Goal: Task Accomplishment & Management: Use online tool/utility

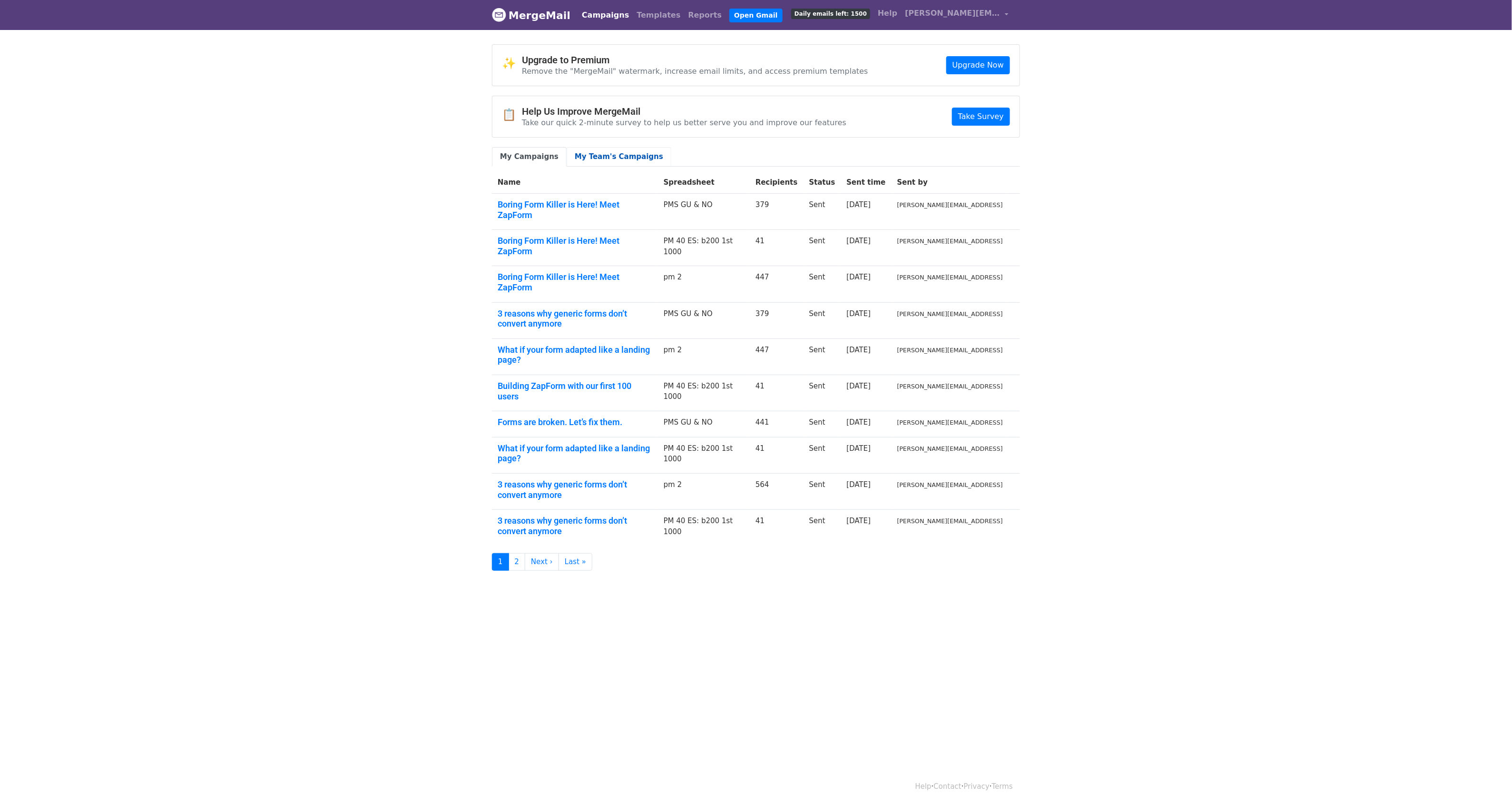
click at [607, 159] on link "My Team's Campaigns" at bounding box center [619, 157] width 105 height 19
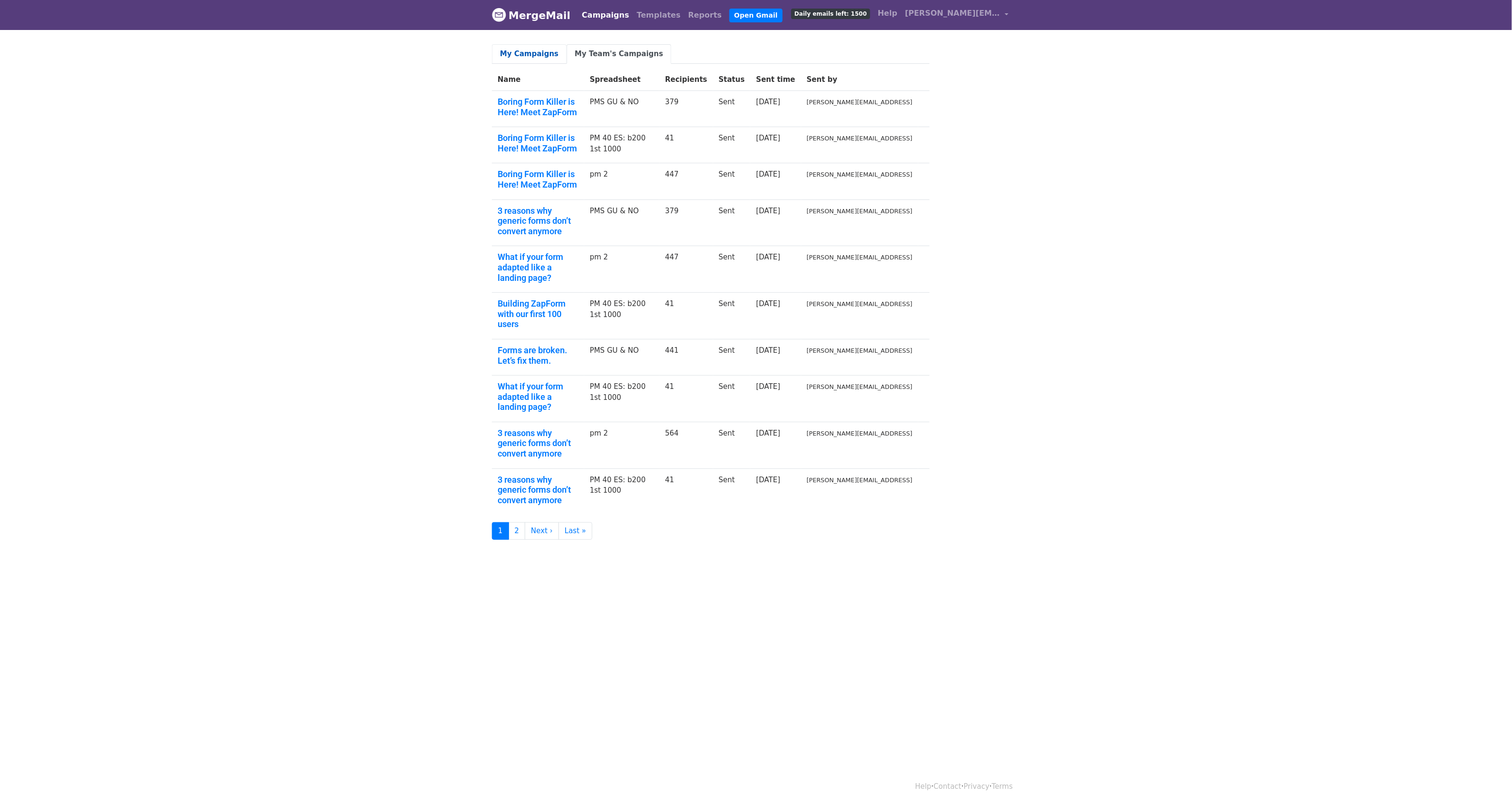
click at [515, 57] on link "My Campaigns" at bounding box center [529, 54] width 75 height 19
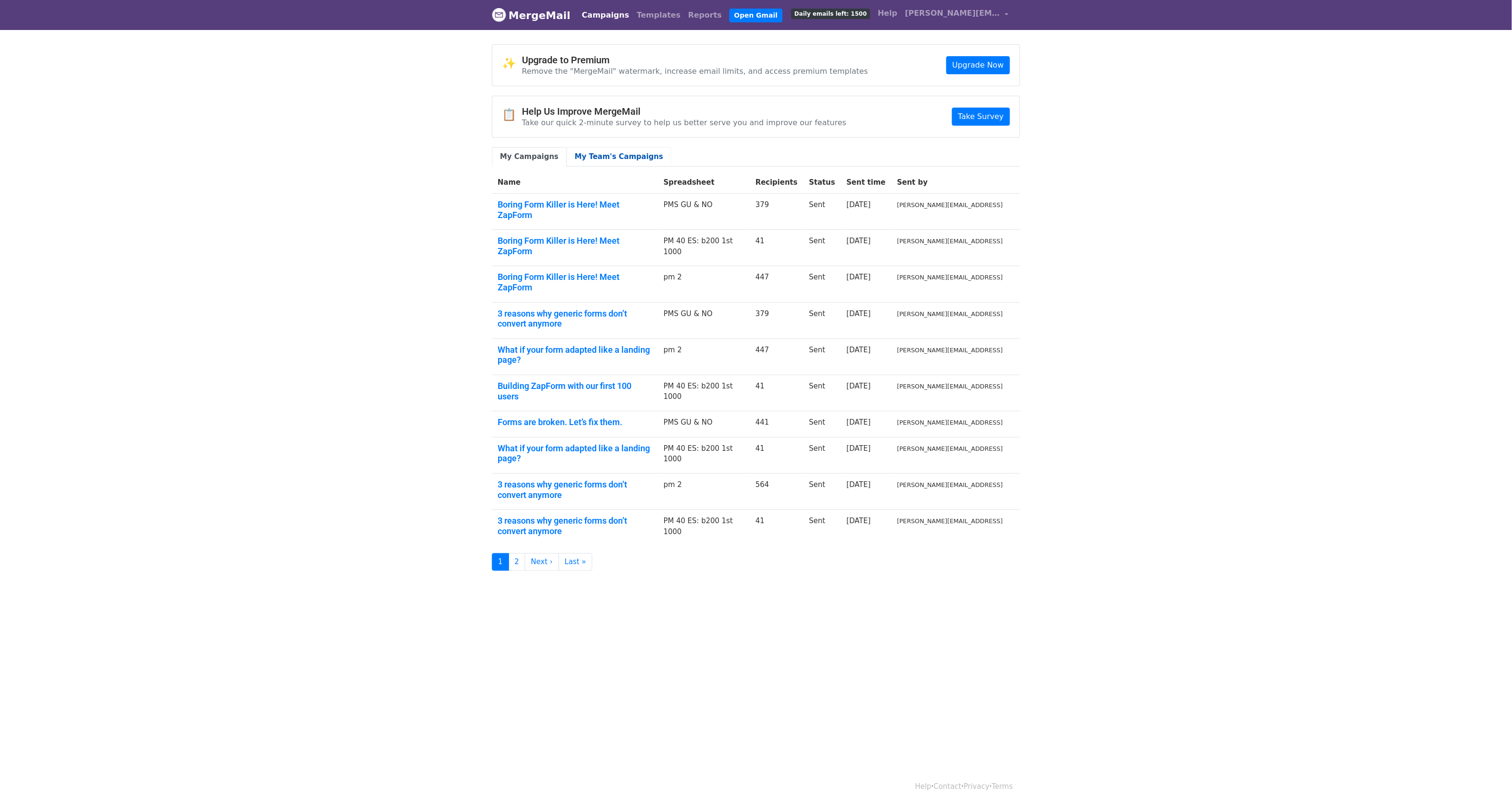
click at [594, 162] on link "My Team's Campaigns" at bounding box center [619, 157] width 105 height 19
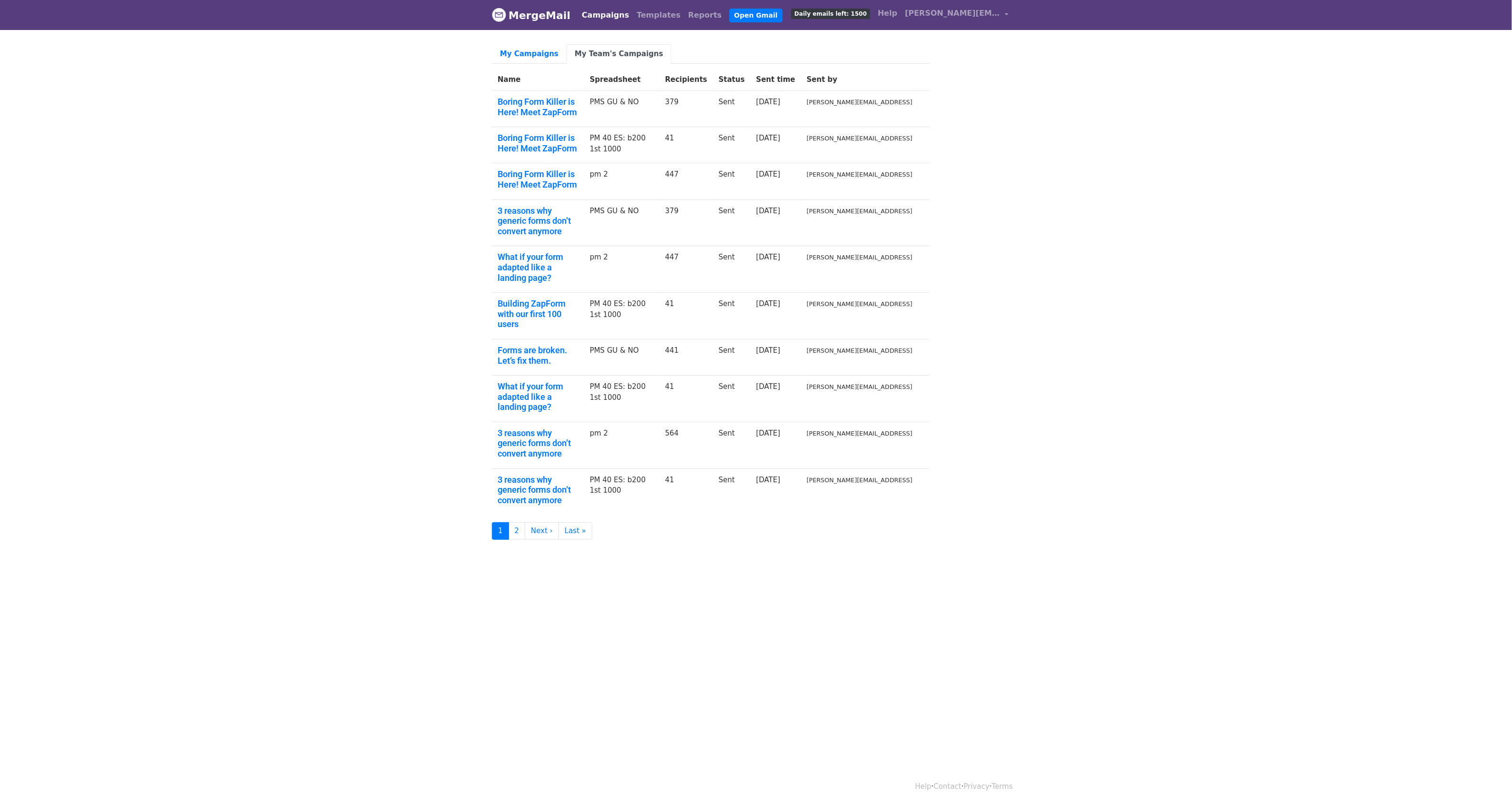
click at [583, 93] on td "Boring Form Killer is Here! Meet ZapForm" at bounding box center [538, 109] width 93 height 36
click at [579, 102] on link "Boring Form Killer is Here! Meet ZapForm" at bounding box center [538, 106] width 81 height 20
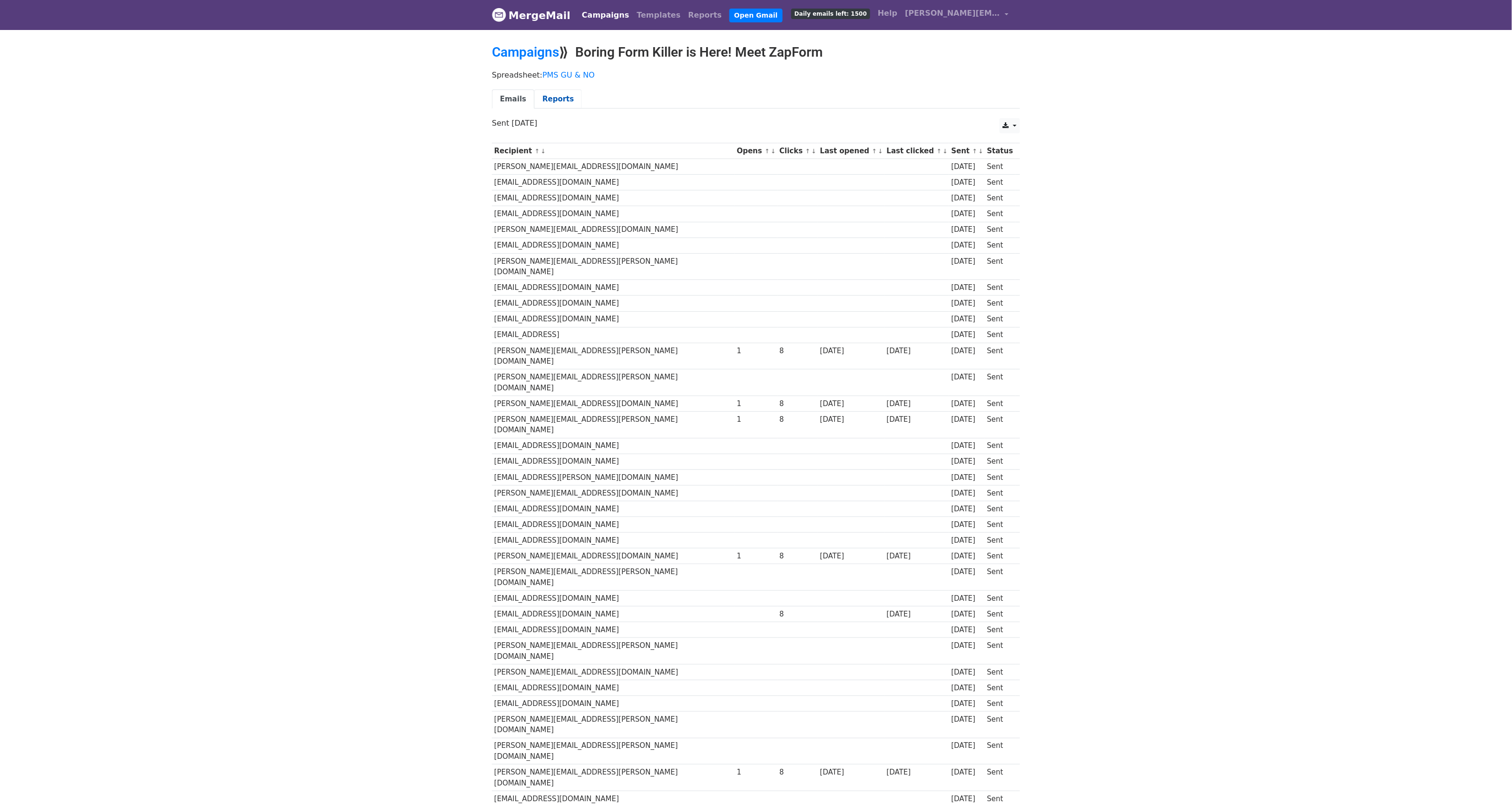
click at [548, 102] on link "Reports" at bounding box center [559, 99] width 48 height 19
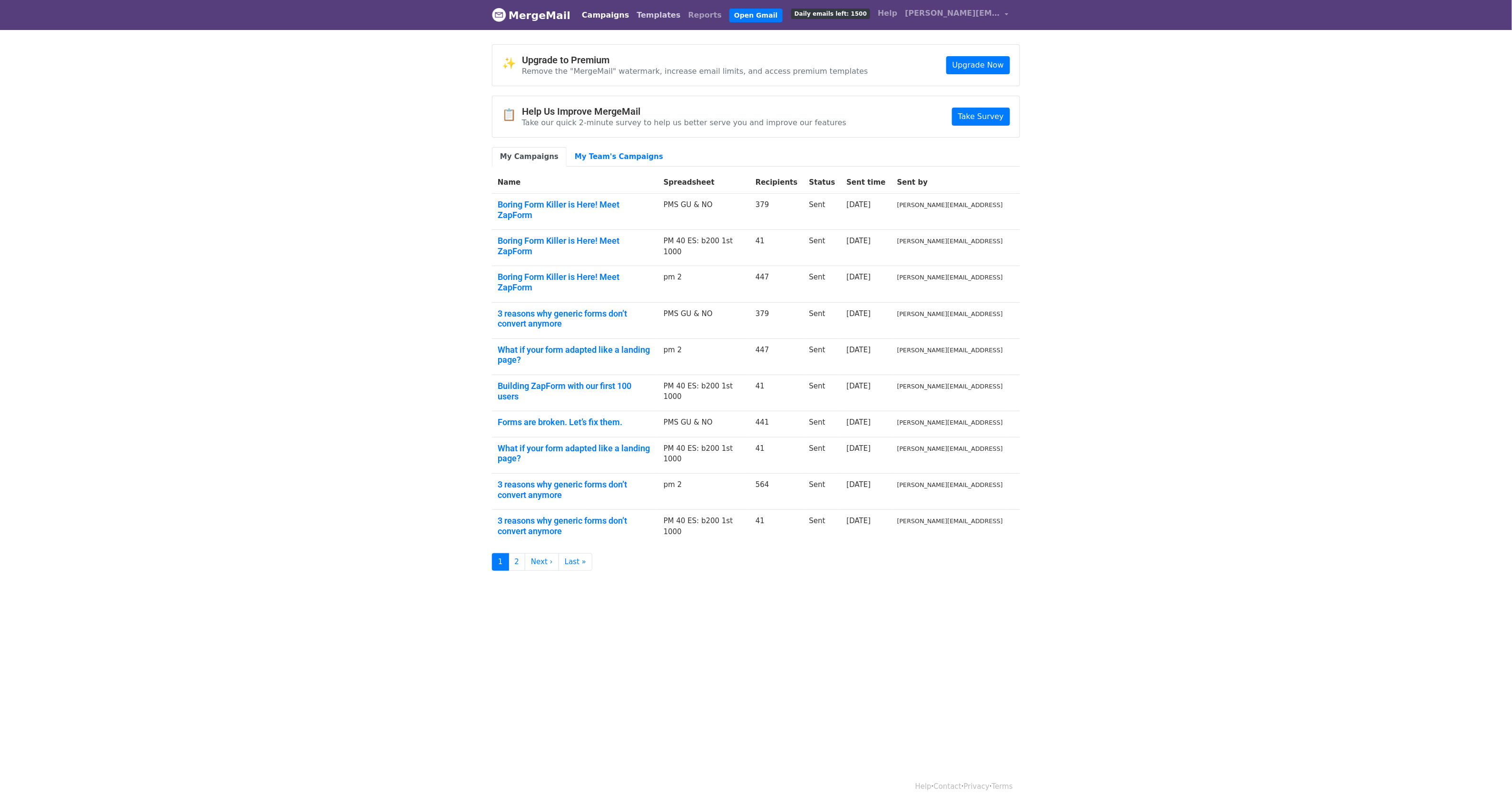
click at [641, 14] on link "Templates" at bounding box center [659, 15] width 52 height 19
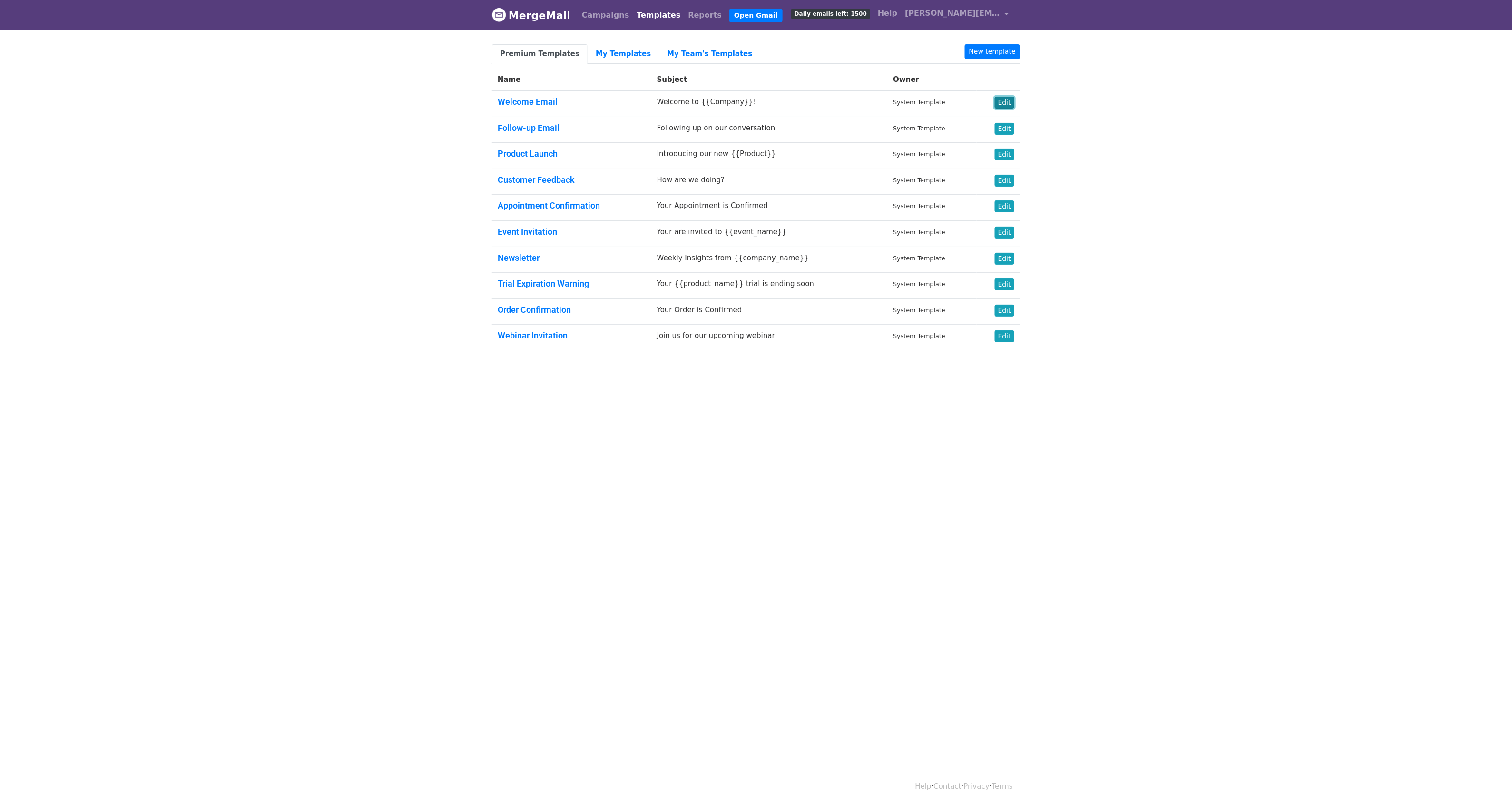
click at [1006, 106] on link "Edit" at bounding box center [1005, 102] width 19 height 12
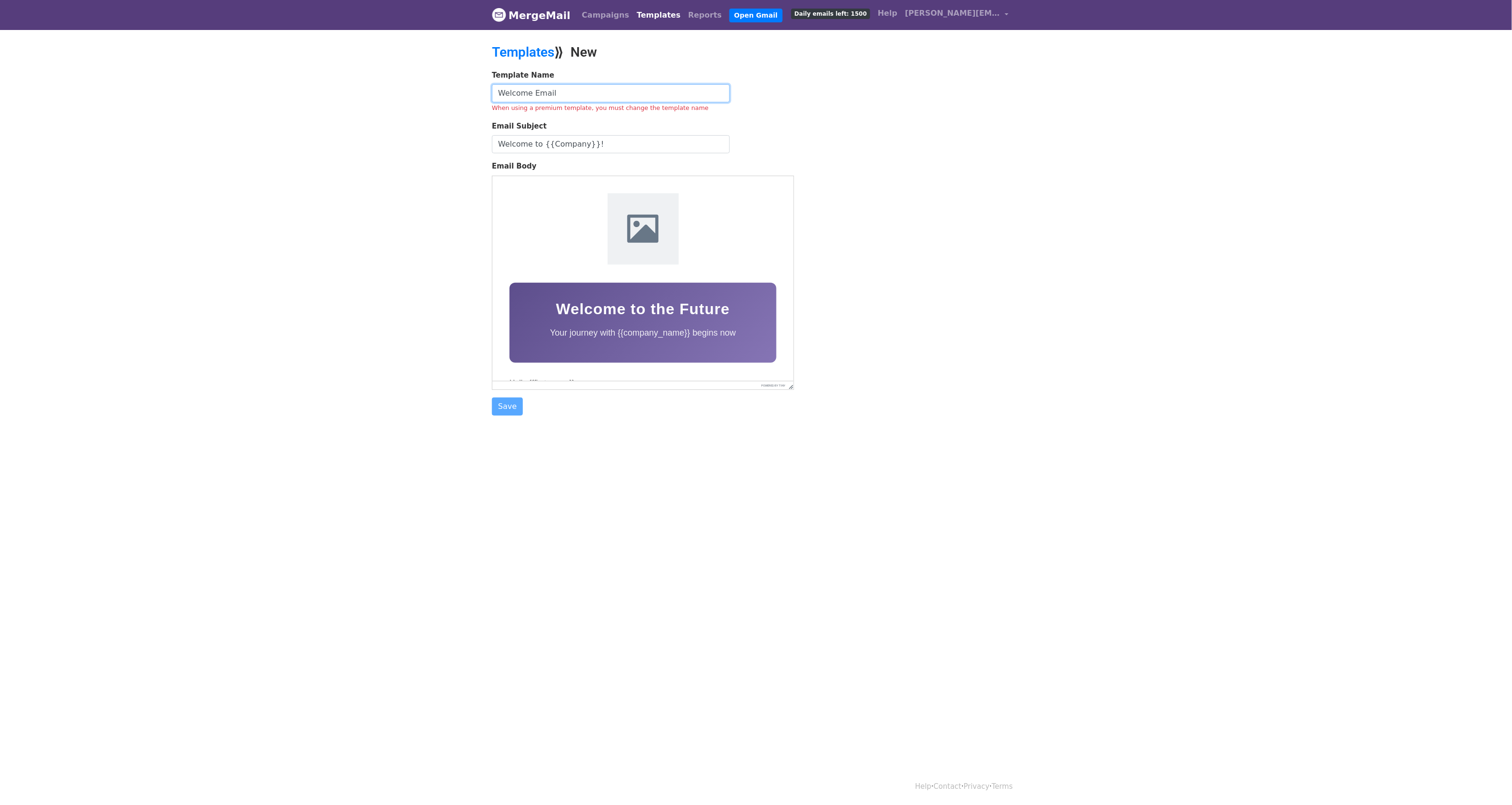
click at [566, 96] on input "Welcome Email" at bounding box center [611, 93] width 238 height 18
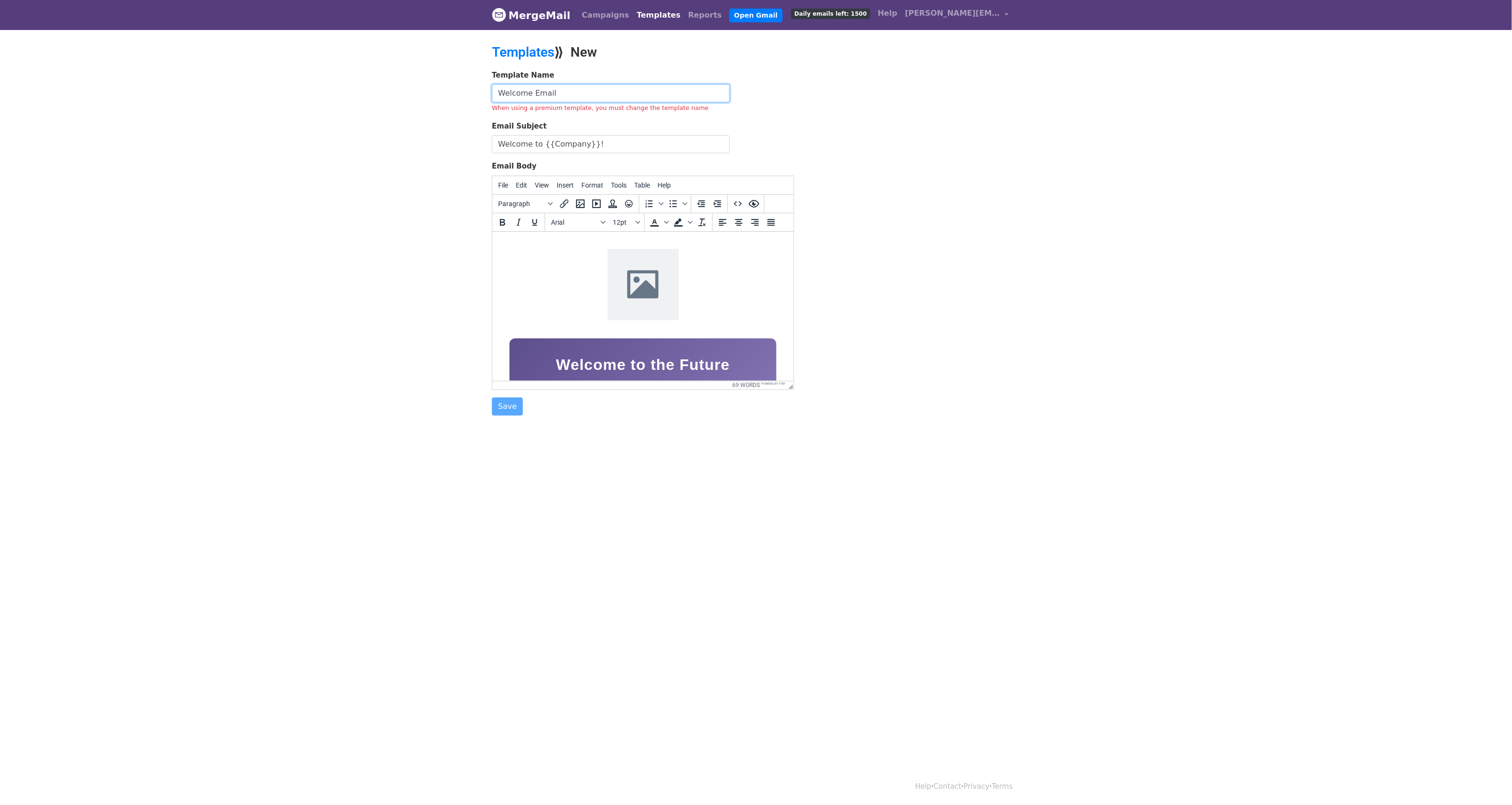
click at [566, 96] on input "Welcome Email" at bounding box center [611, 93] width 238 height 18
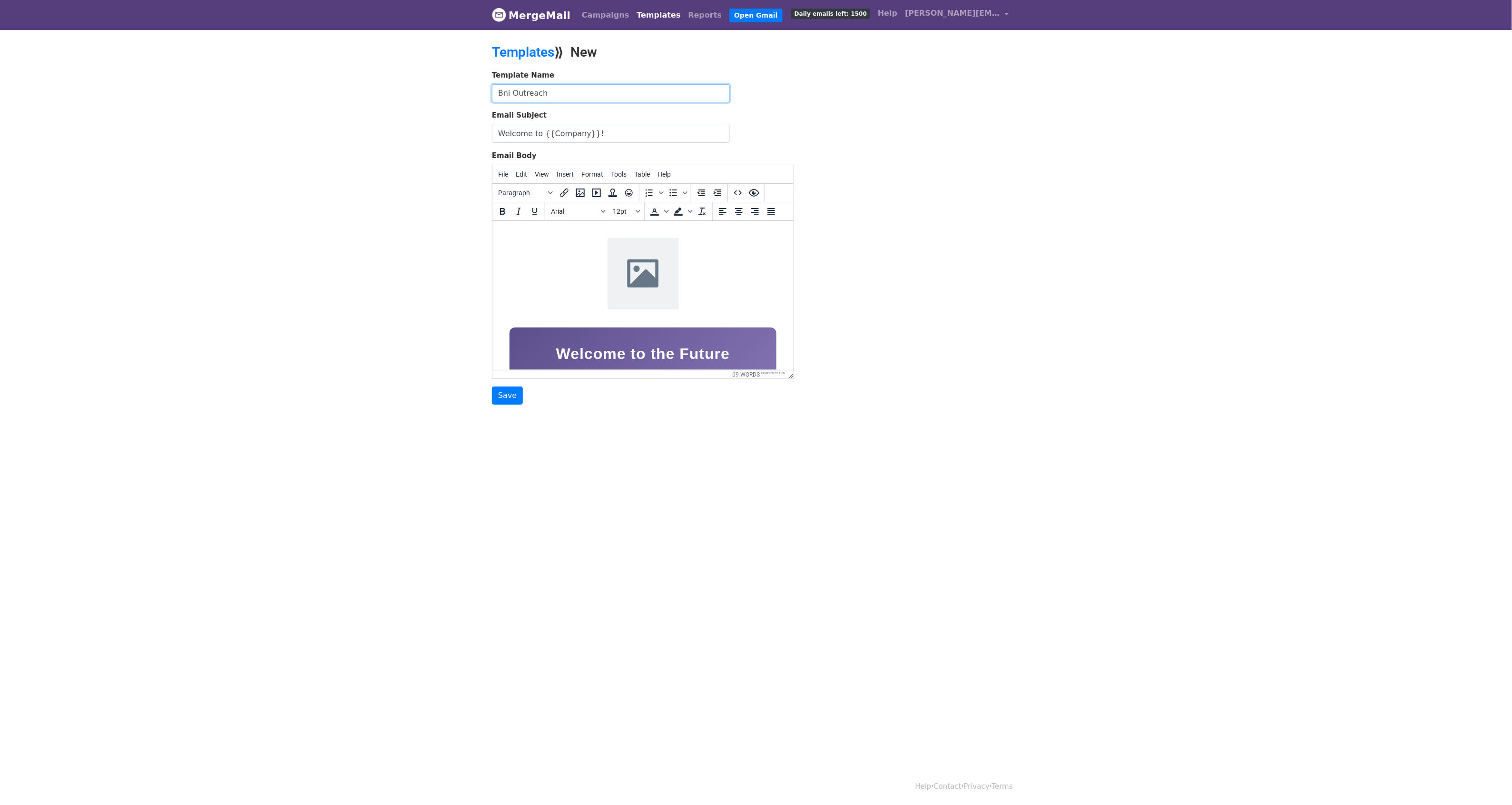
type input "Bni Outreach"
click at [577, 137] on input "Welcome to {{Company}}!" at bounding box center [611, 134] width 238 height 18
click at [603, 138] on input "Welcome to {{Company}}!" at bounding box center [611, 134] width 238 height 18
click at [600, 138] on input "Welcome to {{Company}}!" at bounding box center [611, 134] width 238 height 18
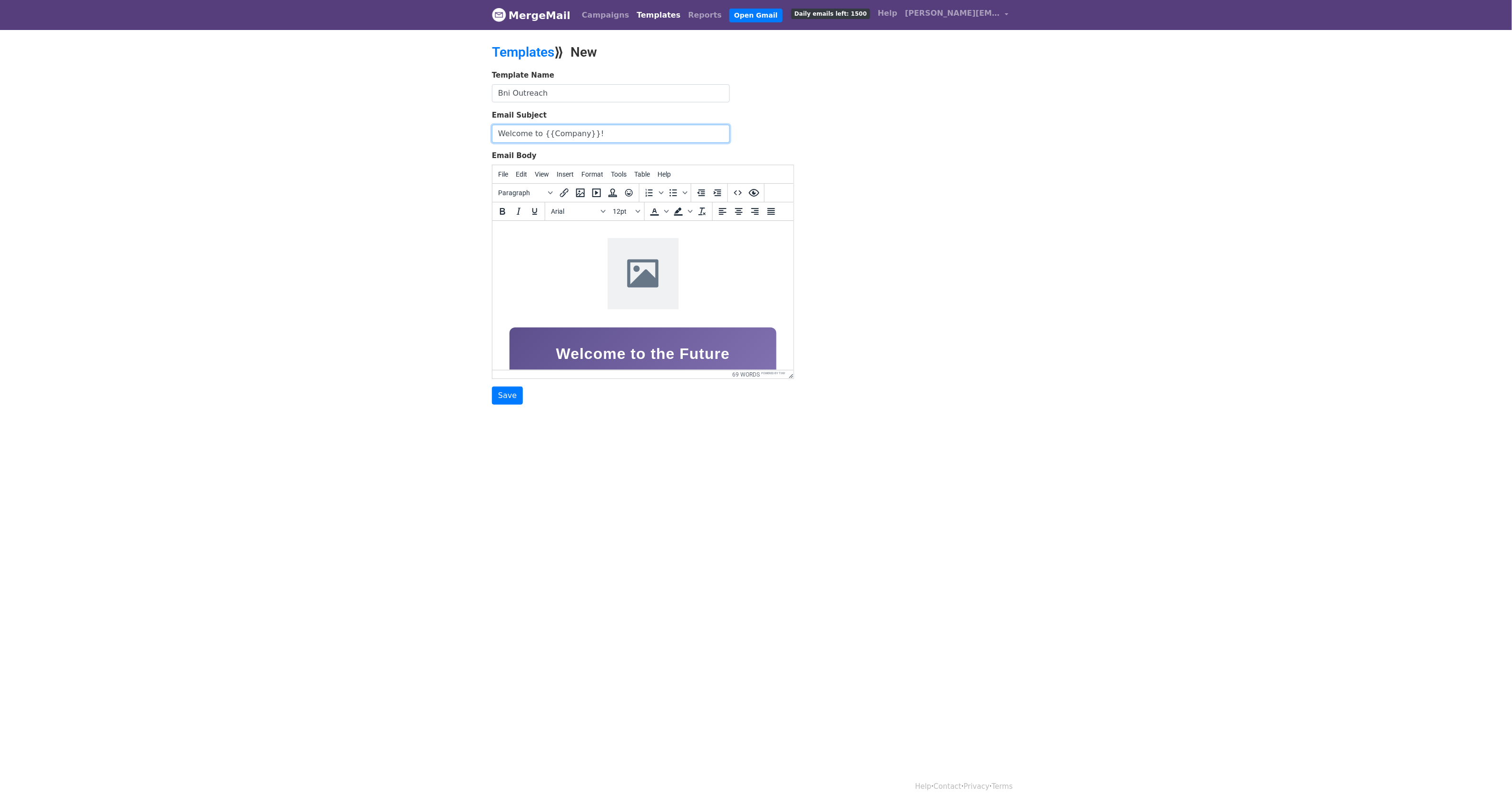
click at [600, 138] on input "Welcome to {{Company}}!" at bounding box center [611, 134] width 238 height 18
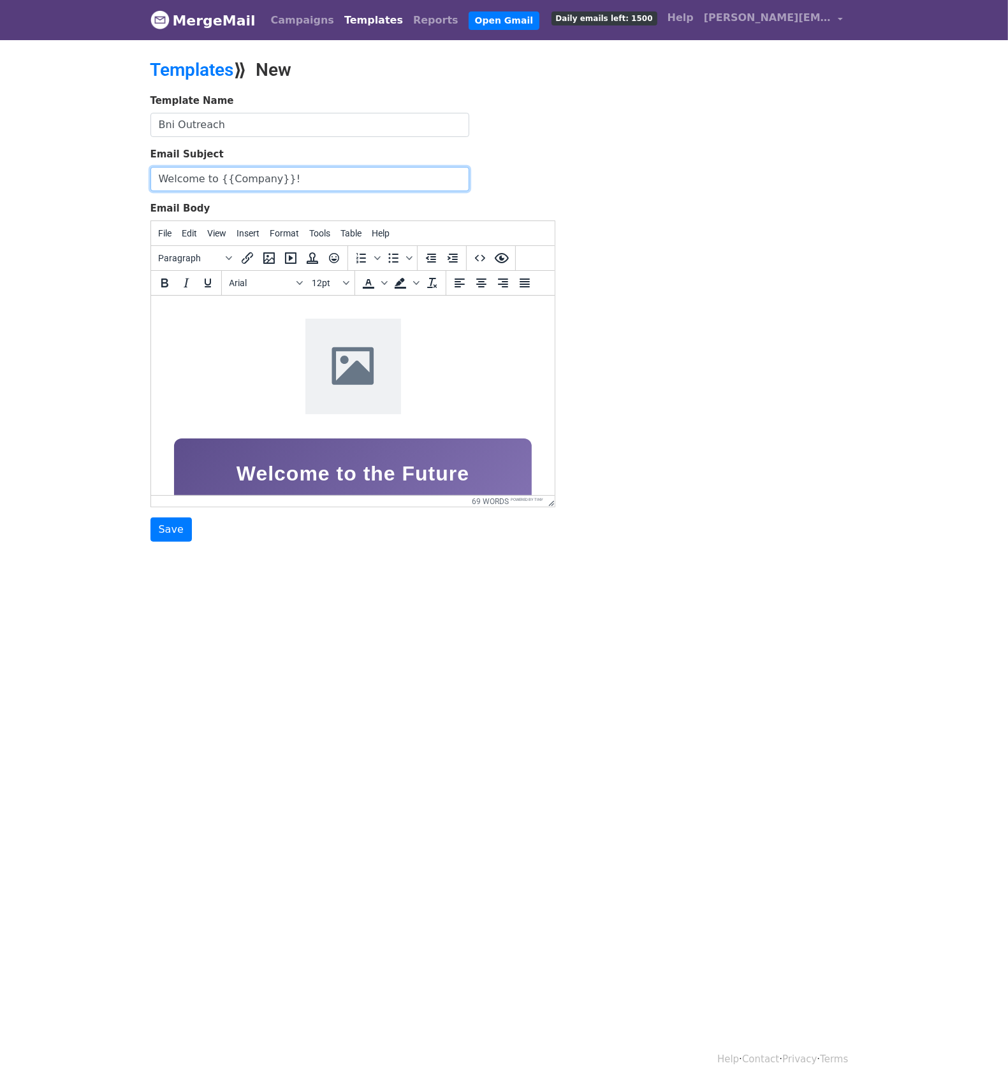
click at [305, 168] on input "Welcome to {{Company}}!" at bounding box center [309, 179] width 319 height 24
click at [306, 183] on input "Welcome to {{Company}}!" at bounding box center [309, 179] width 319 height 24
paste input "BNI Members White Glove Entry to AI : ZapForm Lifetime Access"
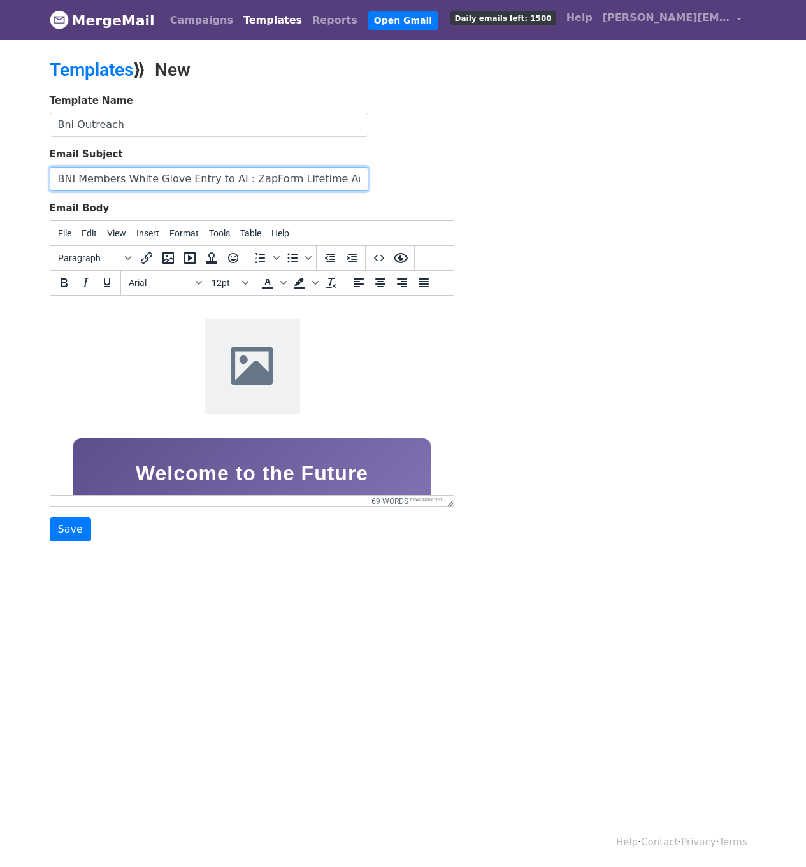
type input "BNI Members White Glove Entry to AI : ZapForm Lifetime Access"
